Goal: Transaction & Acquisition: Download file/media

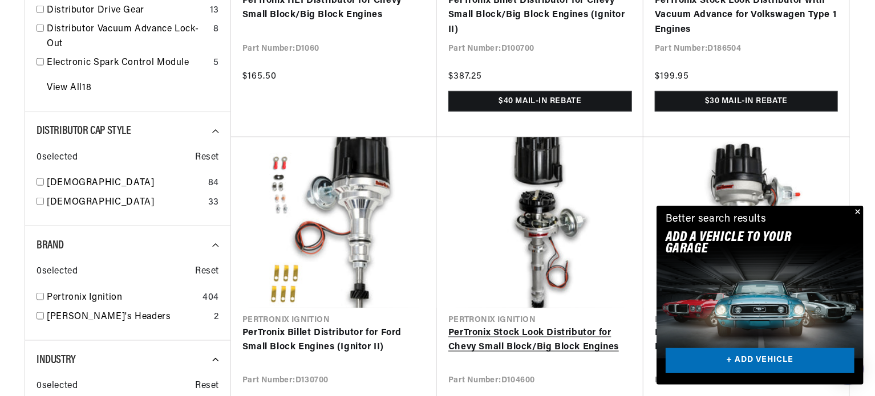
scroll to position [741, 0]
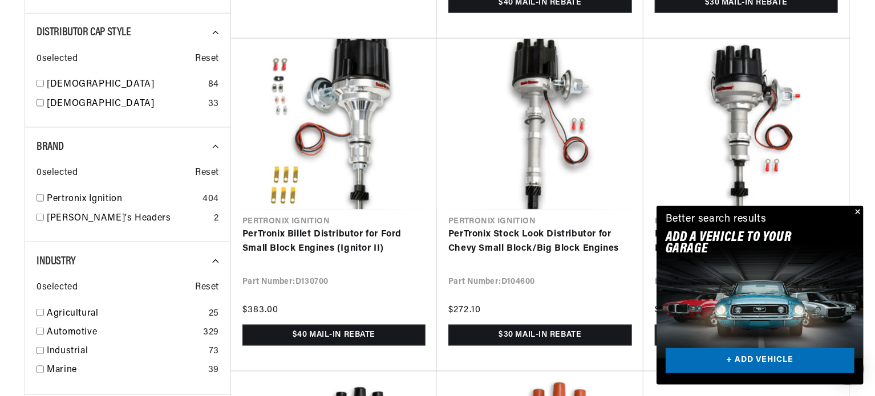
click at [861, 213] on button "Close" at bounding box center [856, 213] width 14 height 14
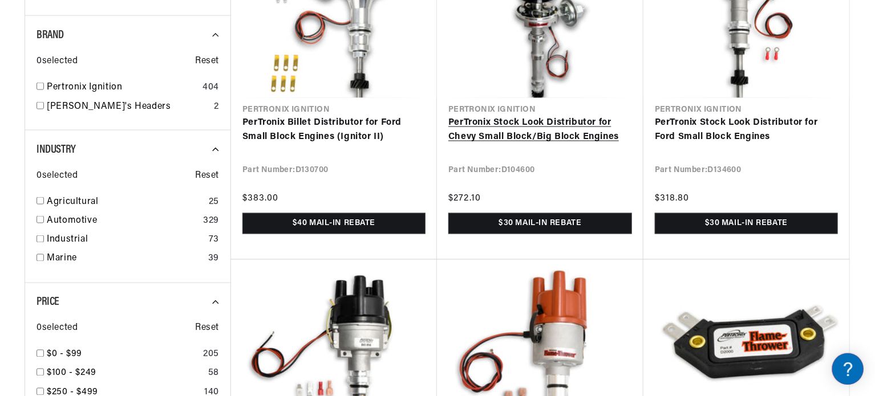
scroll to position [855, 0]
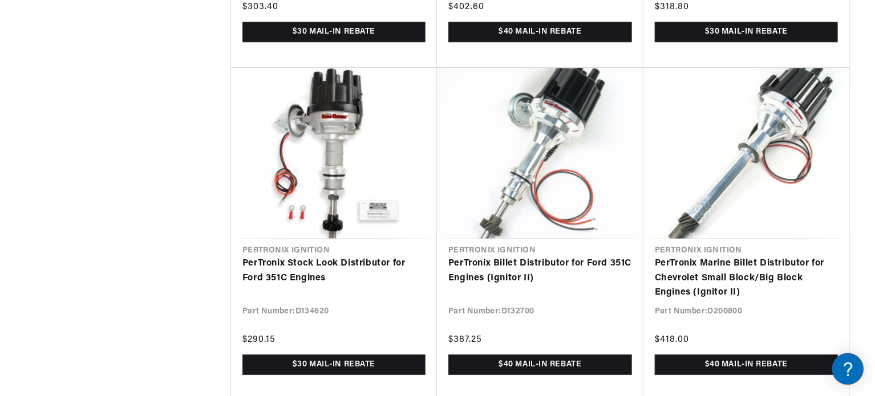
scroll to position [1995, 0]
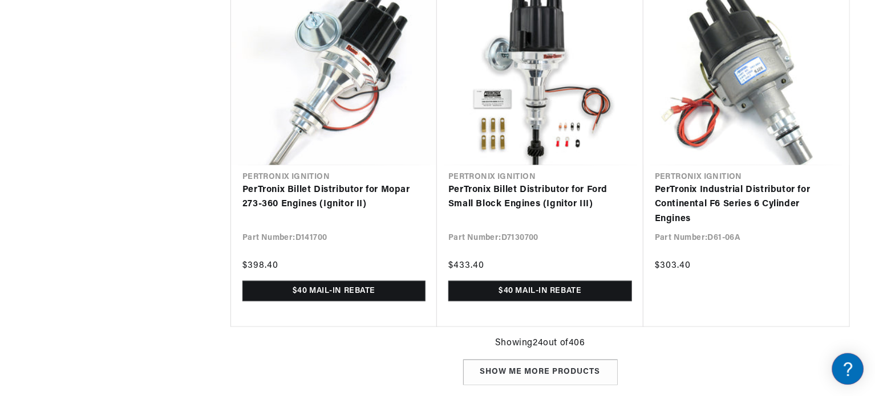
scroll to position [2850, 0]
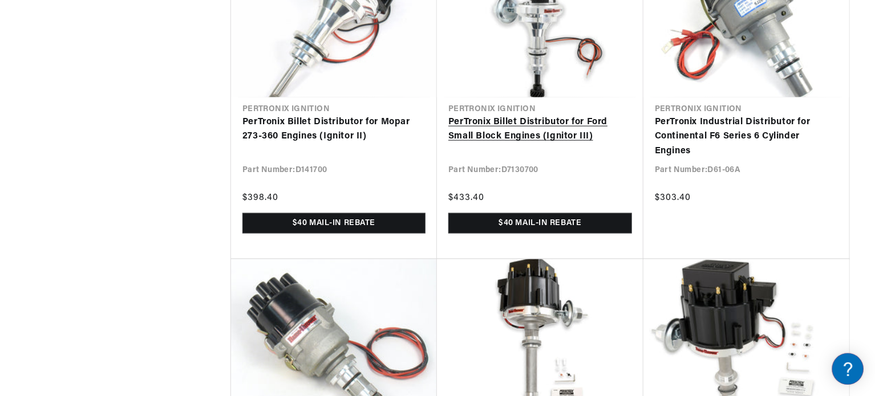
click at [522, 127] on link "PerTronix Billet Distributor for Ford Small Block Engines (Ignitor III)" at bounding box center [540, 129] width 184 height 29
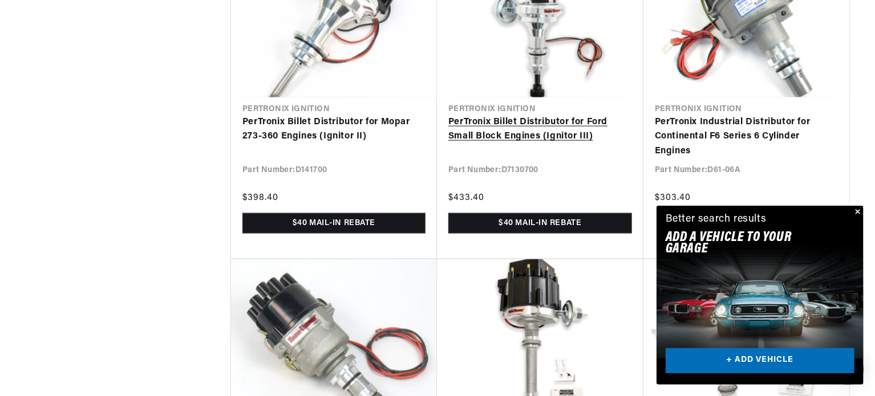
scroll to position [3021, 0]
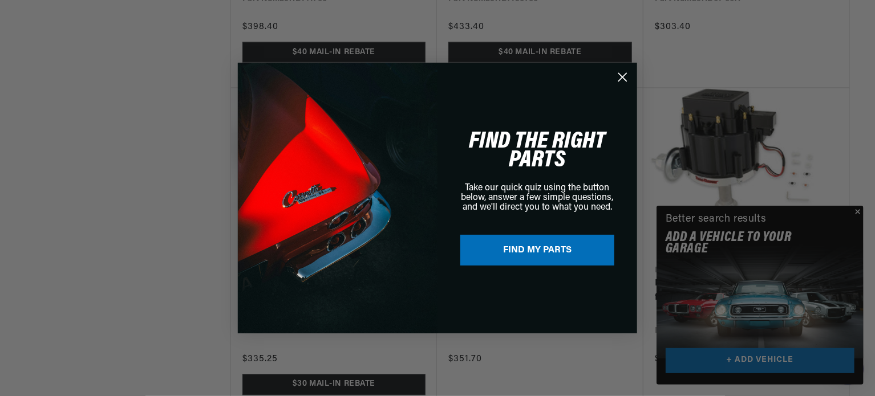
click at [860, 211] on div "Close dialog FIND THE RIGHT PARTS Take our quick quiz using the button below, a…" at bounding box center [437, 198] width 875 height 396
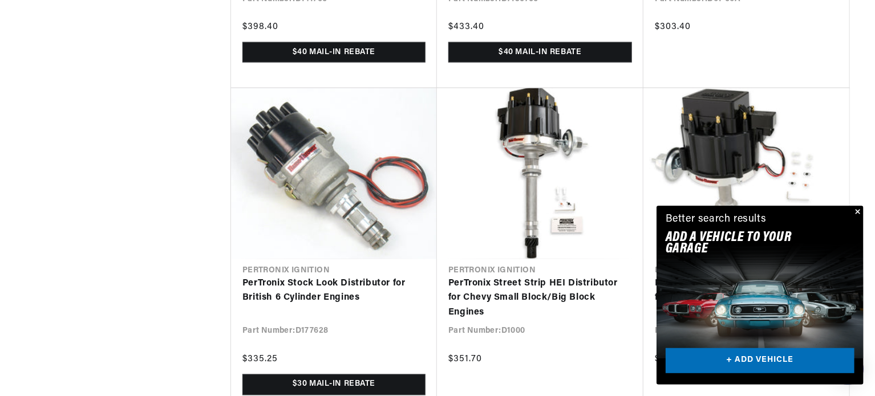
scroll to position [0, 425]
click at [858, 210] on button "Close" at bounding box center [856, 213] width 14 height 14
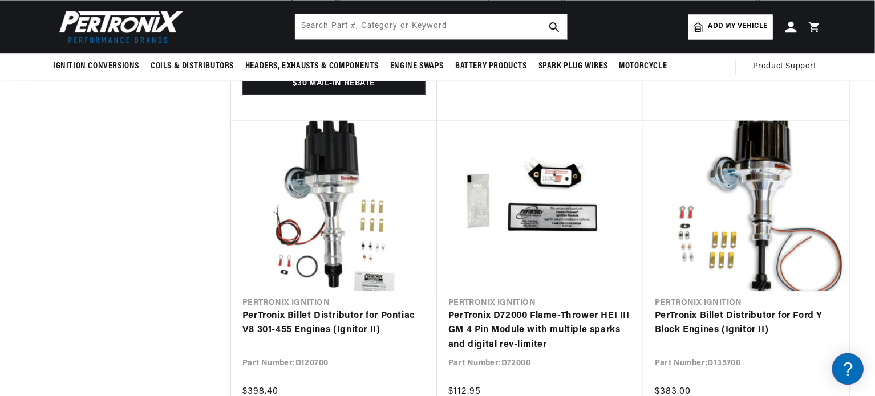
scroll to position [3307, 0]
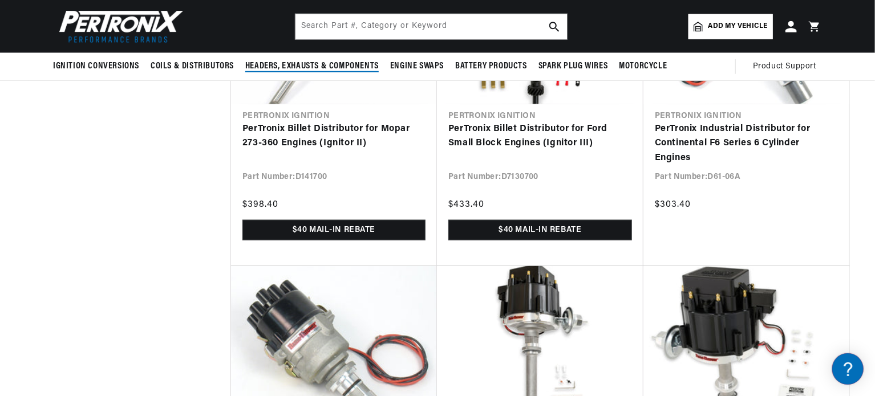
scroll to position [2831, 0]
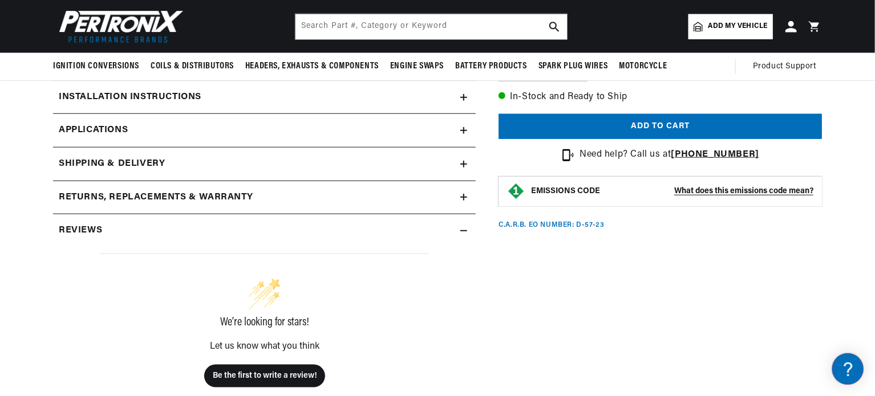
scroll to position [342, 0]
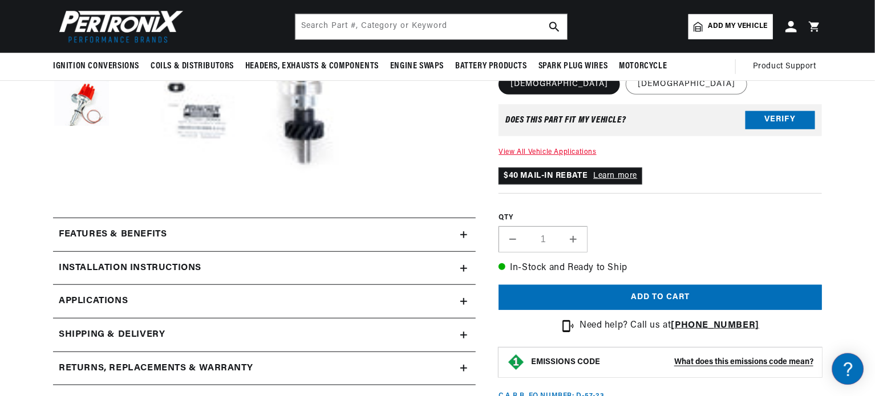
click at [261, 242] on div "Installation instructions" at bounding box center [256, 234] width 407 height 15
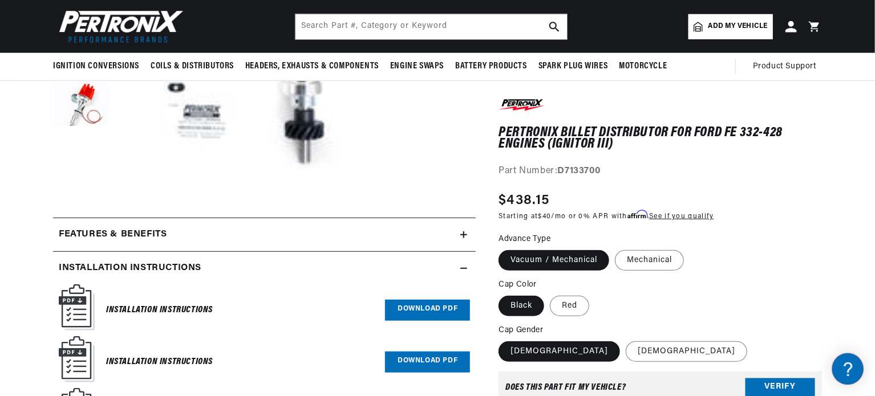
click at [430, 304] on link "Download PDF" at bounding box center [427, 310] width 85 height 21
click at [753, 286] on fieldset "Cap Color Black Red" at bounding box center [659, 298] width 323 height 39
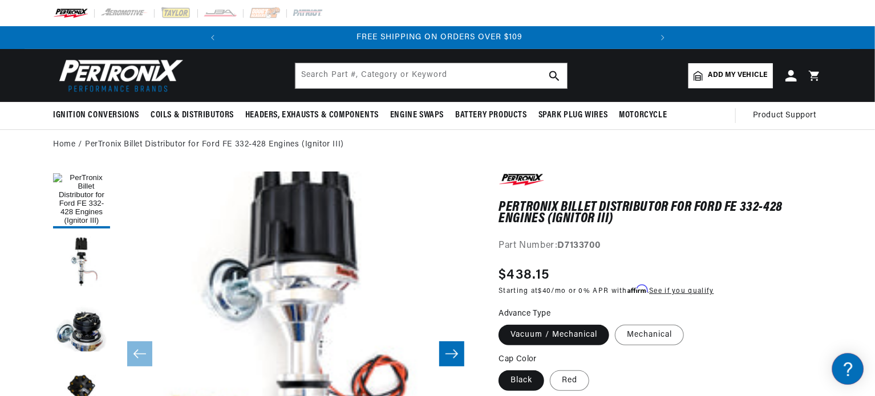
scroll to position [0, 425]
